Goal: Navigation & Orientation: Find specific page/section

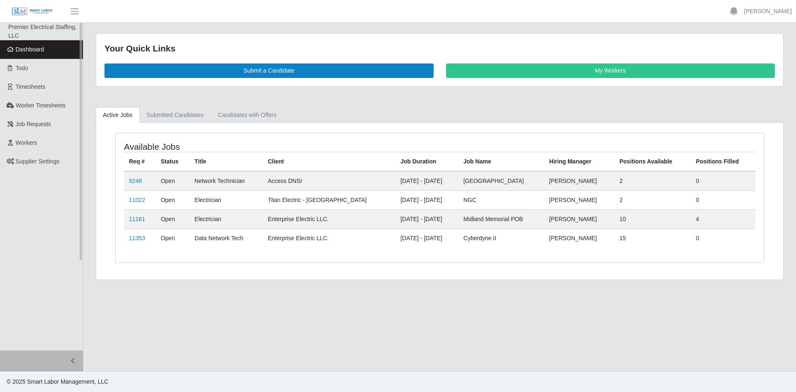
click at [44, 49] on link "Dashboard" at bounding box center [41, 49] width 83 height 19
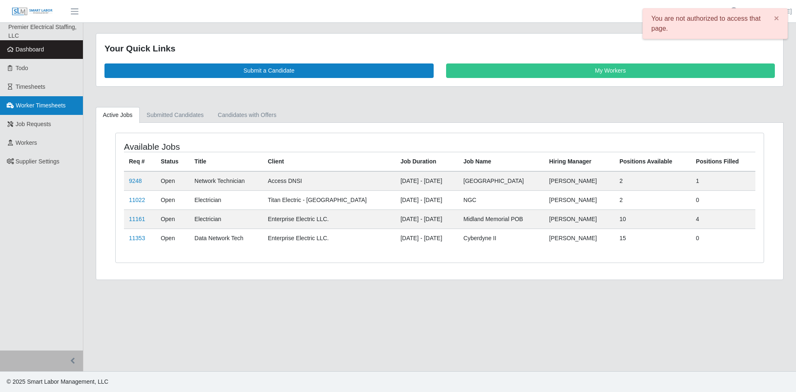
click at [35, 104] on span "Worker Timesheets" at bounding box center [41, 105] width 50 height 7
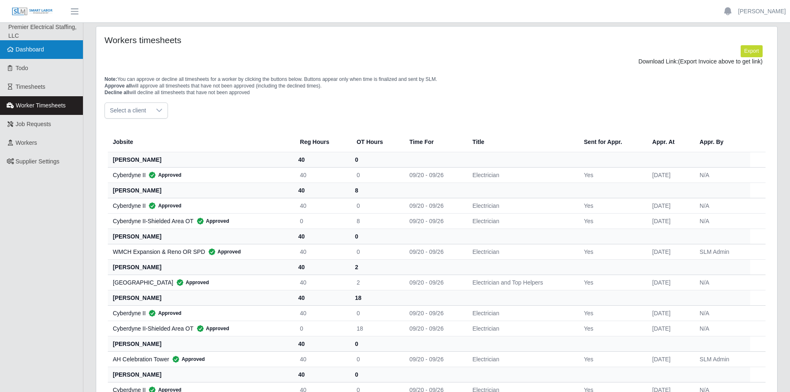
click at [38, 51] on span "Dashboard" at bounding box center [30, 49] width 29 height 7
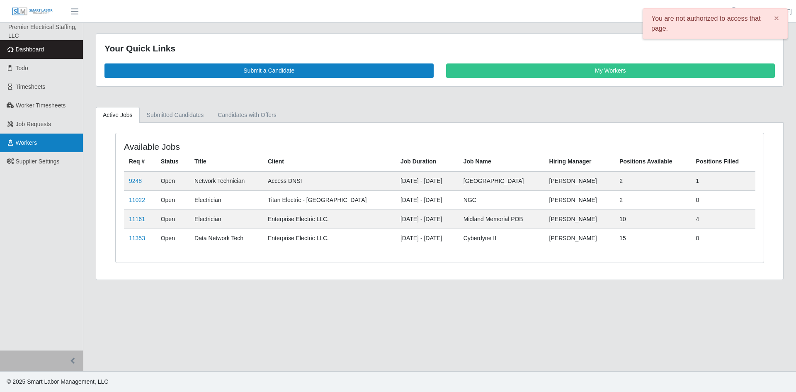
click at [31, 139] on span "Workers" at bounding box center [27, 142] width 22 height 7
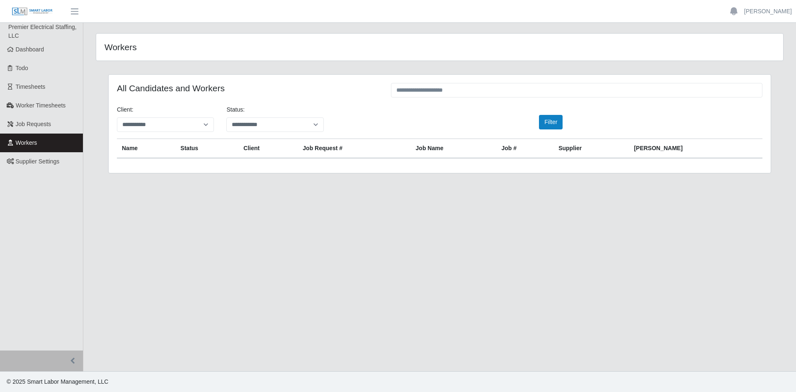
click at [28, 143] on span "Workers" at bounding box center [27, 142] width 22 height 7
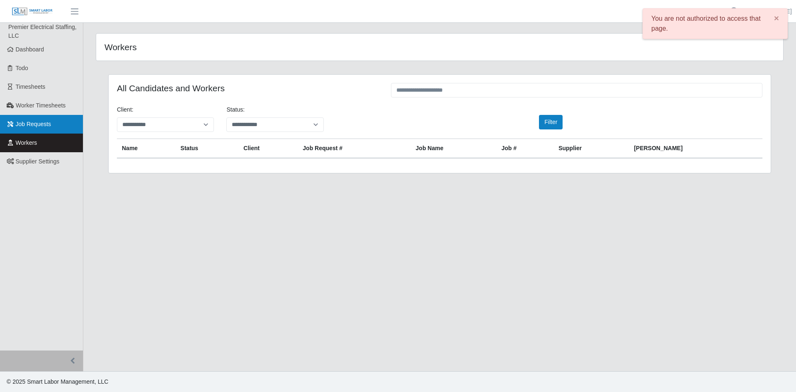
click at [31, 126] on span "Job Requests" at bounding box center [34, 124] width 36 height 7
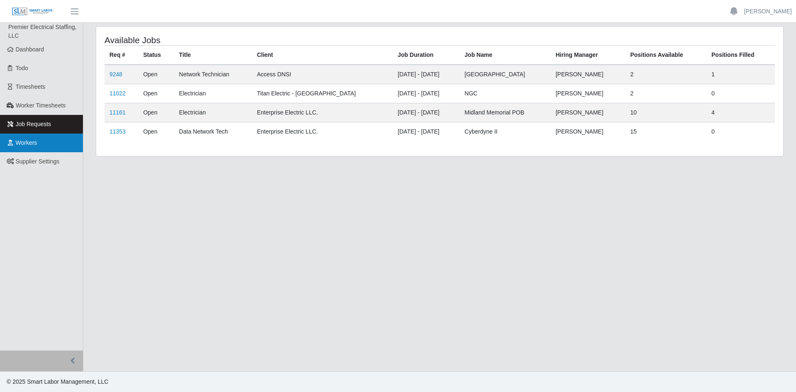
click at [27, 143] on span "Workers" at bounding box center [27, 142] width 22 height 7
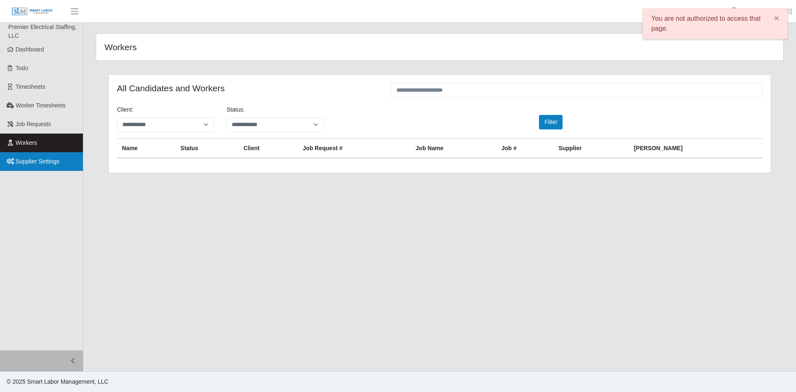
click at [30, 156] on link "Supplier Settings" at bounding box center [41, 161] width 83 height 19
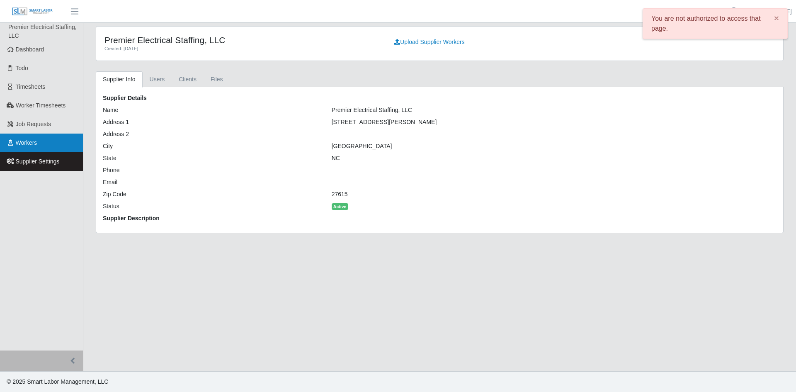
click at [30, 141] on span "Workers" at bounding box center [27, 142] width 22 height 7
